Goal: Task Accomplishment & Management: Use online tool/utility

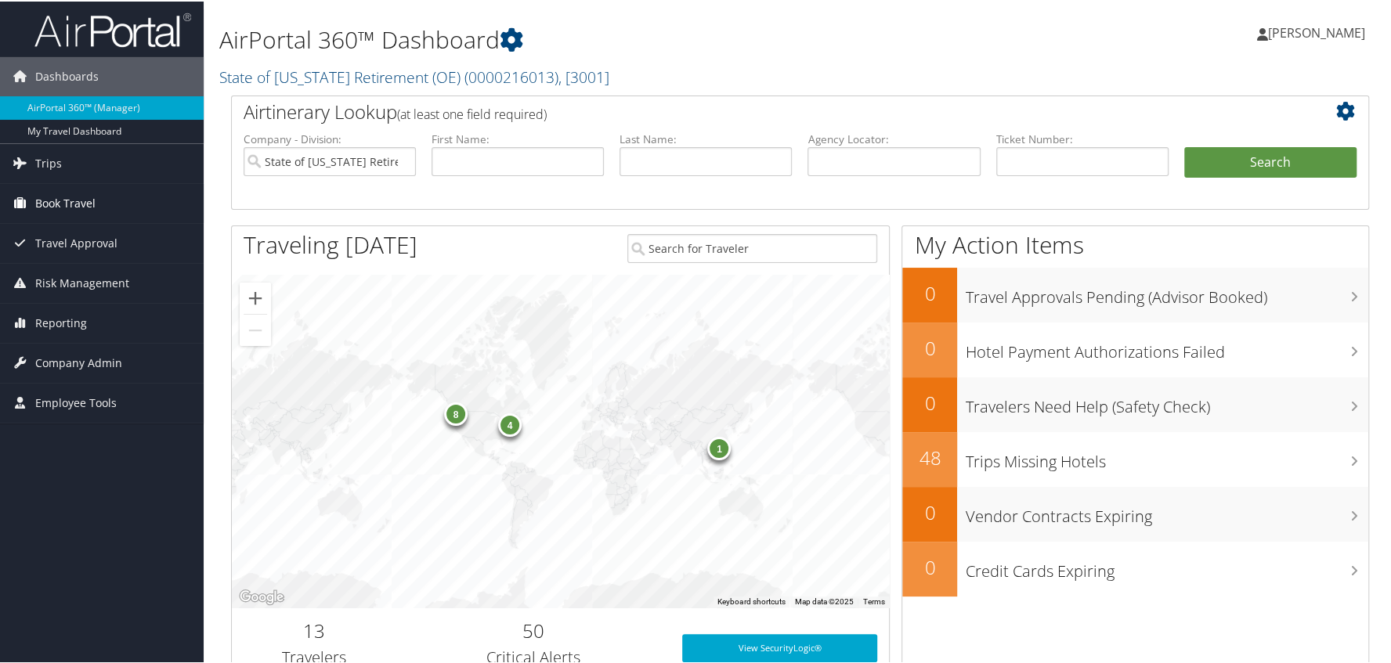
click at [71, 200] on span "Book Travel" at bounding box center [65, 201] width 60 height 39
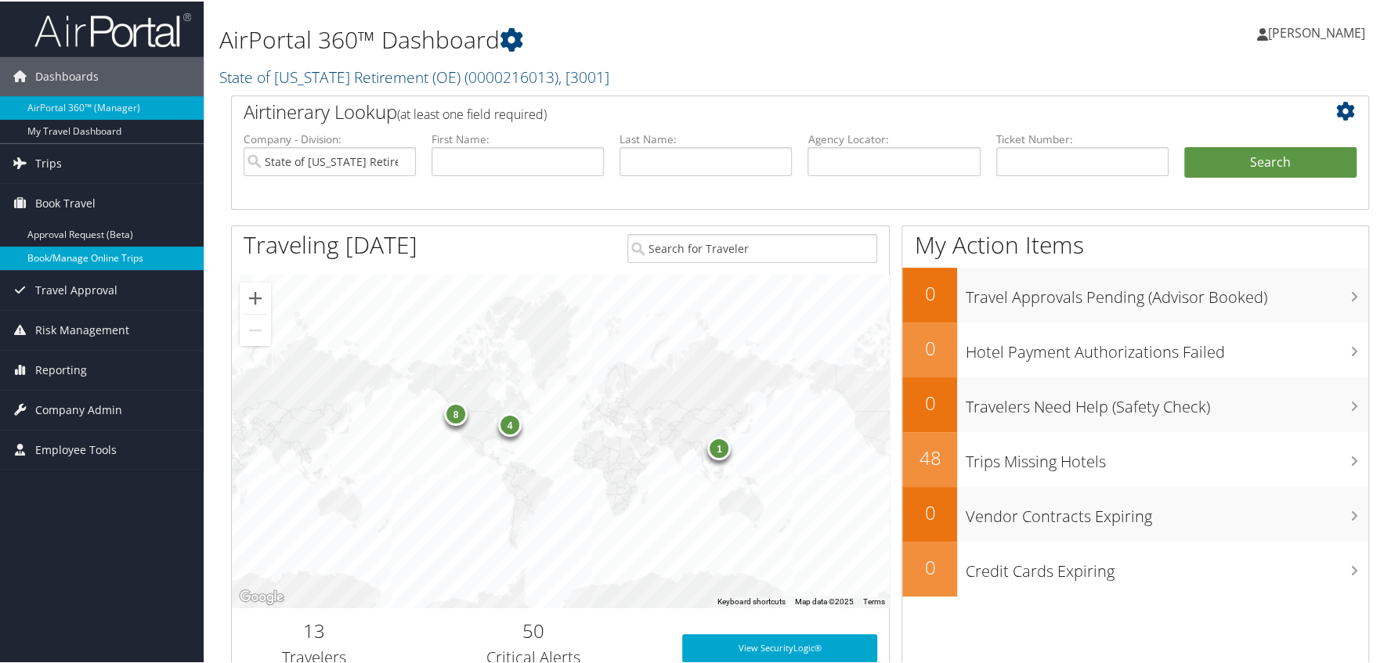
click at [72, 254] on link "Book/Manage Online Trips" at bounding box center [102, 256] width 204 height 23
